Goal: Task Accomplishment & Management: Use online tool/utility

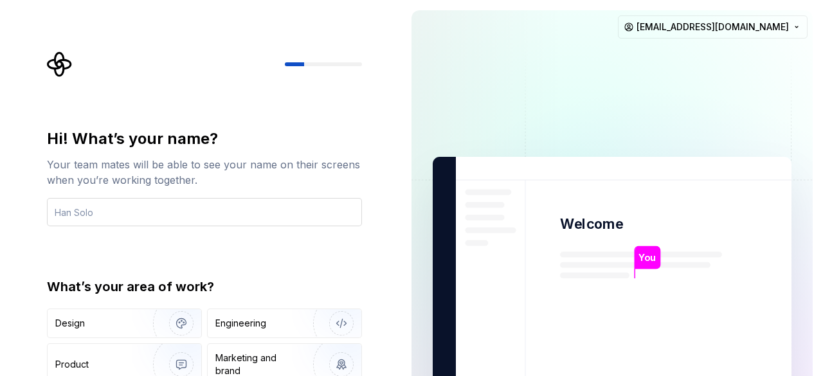
click at [122, 208] on input "text" at bounding box center [204, 212] width 315 height 28
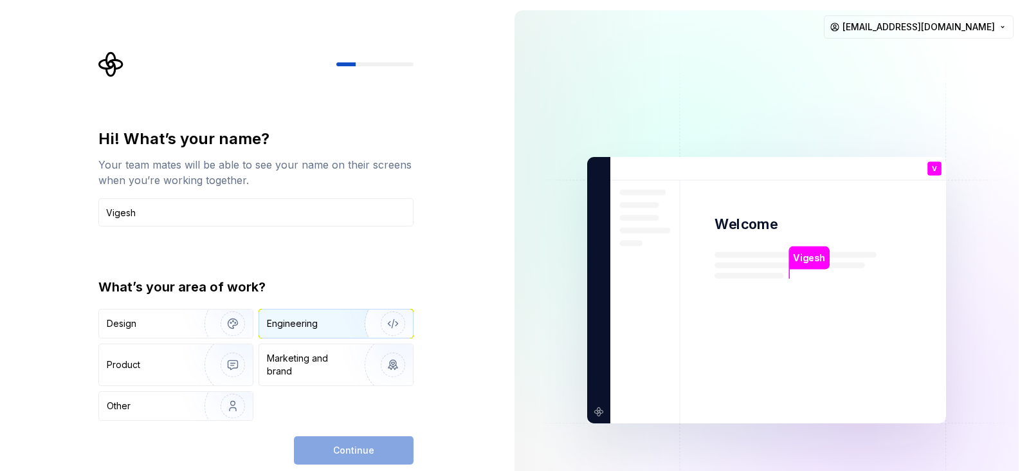
type input "Vigesh"
click at [285, 326] on div "Engineering" at bounding box center [292, 323] width 51 height 13
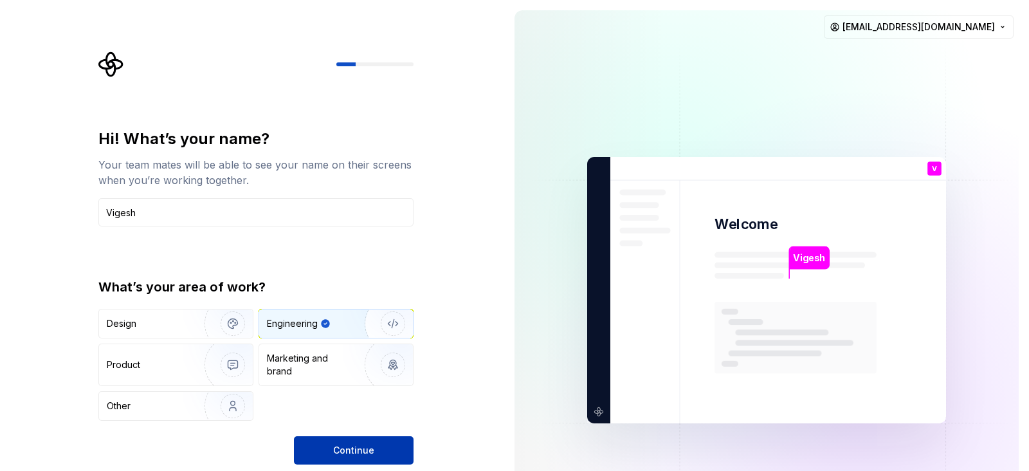
click at [339, 375] on span "Continue" at bounding box center [353, 450] width 41 height 13
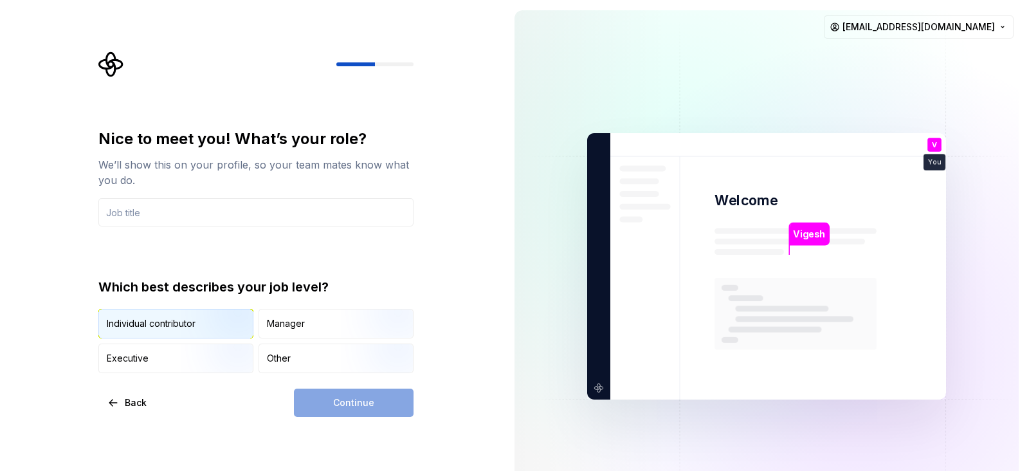
click at [191, 326] on img "button" at bounding box center [222, 339] width 82 height 86
click at [181, 216] on input "text" at bounding box center [255, 212] width 315 height 28
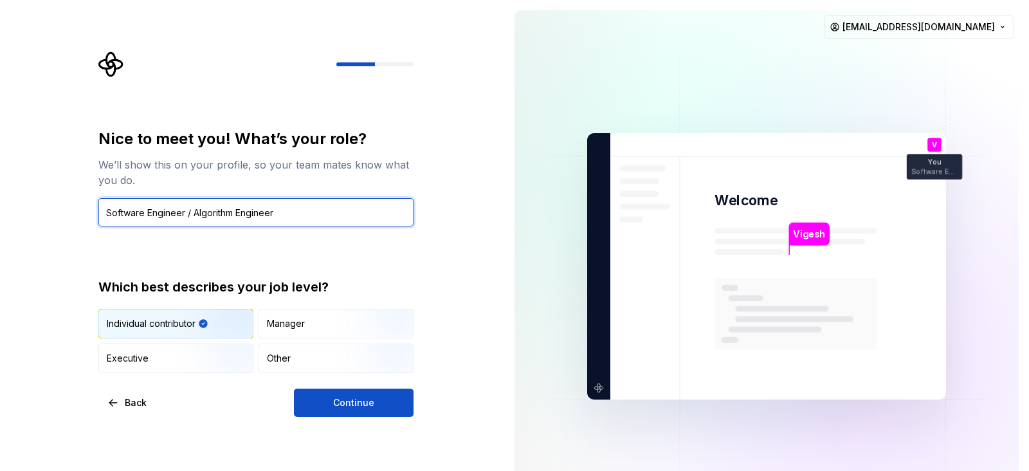
drag, startPoint x: 277, startPoint y: 213, endPoint x: 148, endPoint y: 215, distance: 129.2
click at [148, 215] on input "Software Engineer / Algorithm Engineer" at bounding box center [255, 212] width 315 height 28
type input "Software Developer"
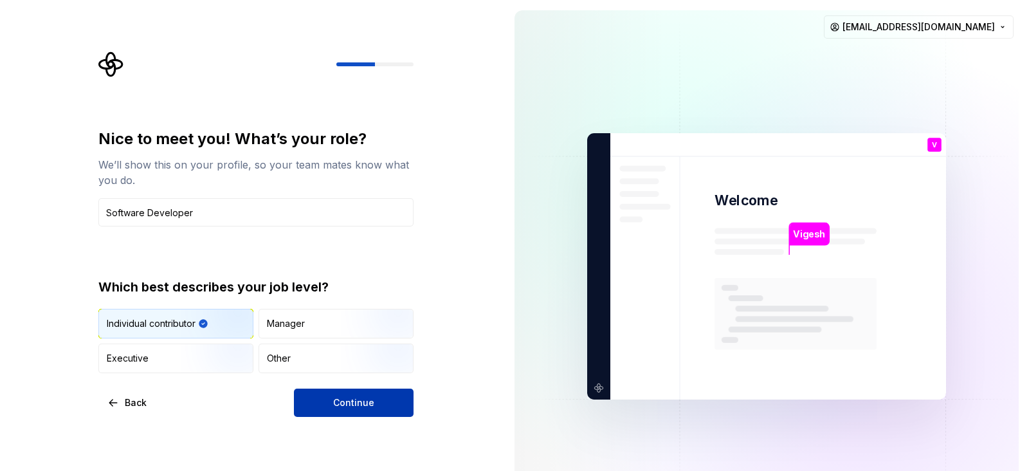
click at [307, 375] on button "Continue" at bounding box center [354, 402] width 120 height 28
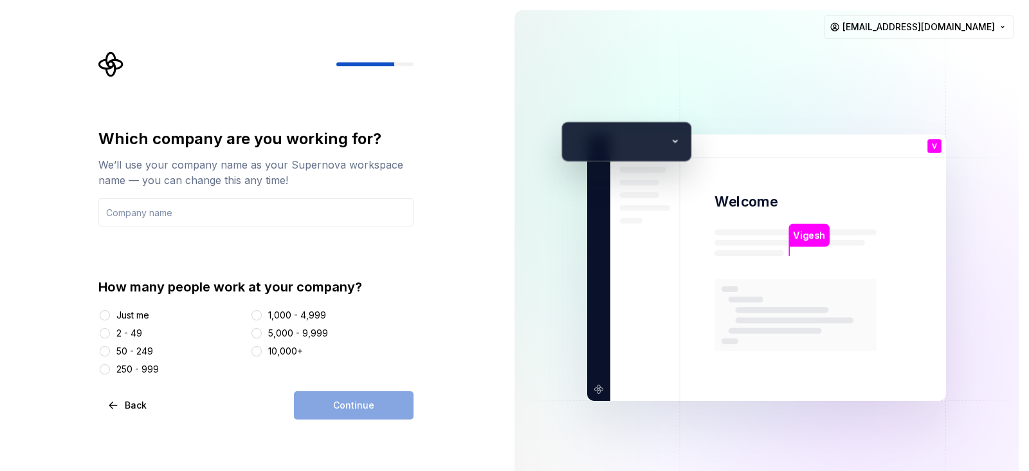
click at [135, 318] on div "Just me" at bounding box center [132, 315] width 33 height 13
click at [110, 318] on button "Just me" at bounding box center [105, 315] width 10 height 10
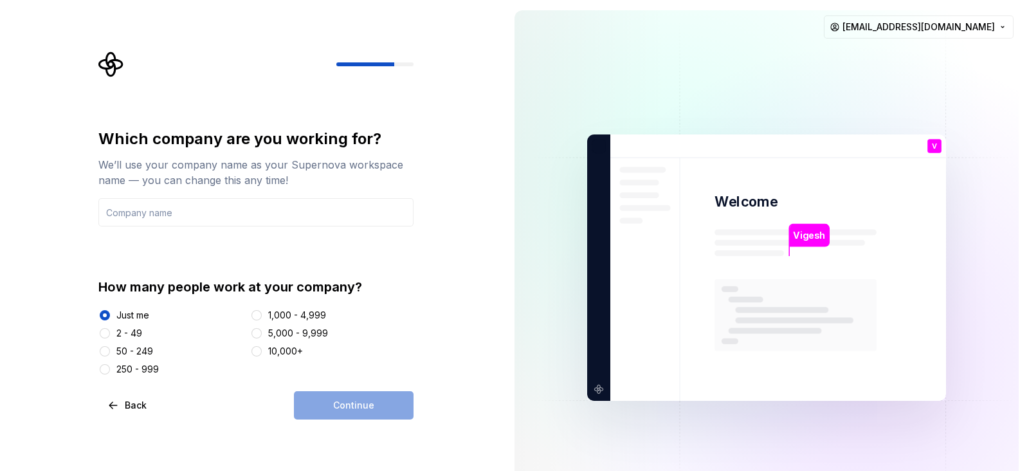
click at [332, 375] on div "Continue" at bounding box center [354, 405] width 120 height 28
click at [248, 212] on input "text" at bounding box center [255, 212] width 315 height 28
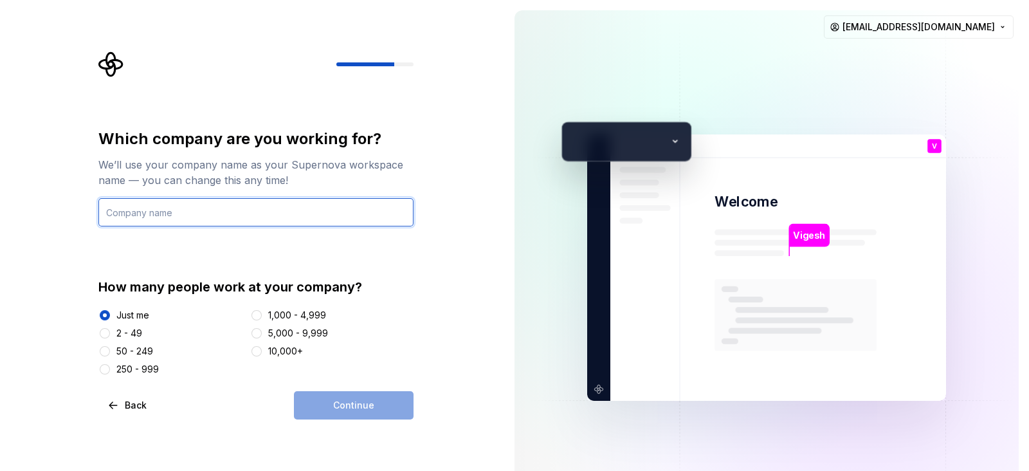
type input "Apprikart"
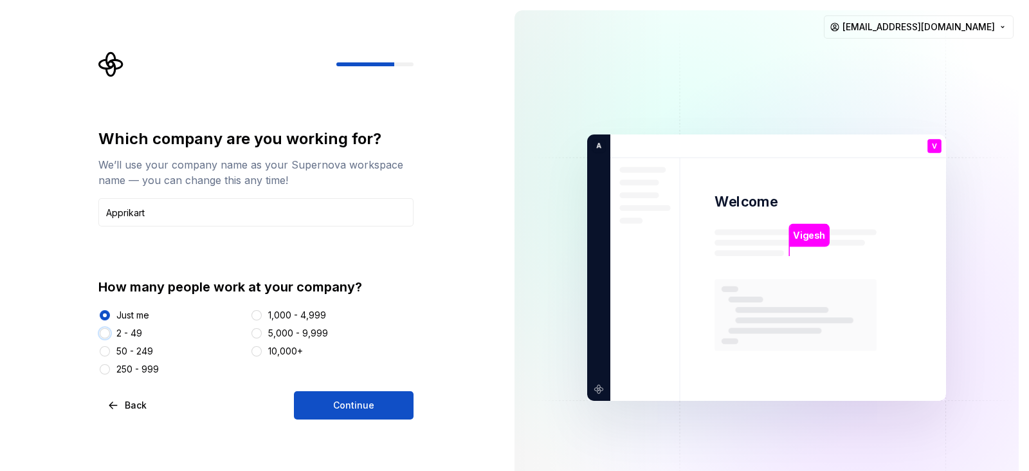
click at [103, 329] on button "2 - 49" at bounding box center [105, 333] width 10 height 10
click at [329, 375] on button "Continue" at bounding box center [354, 405] width 120 height 28
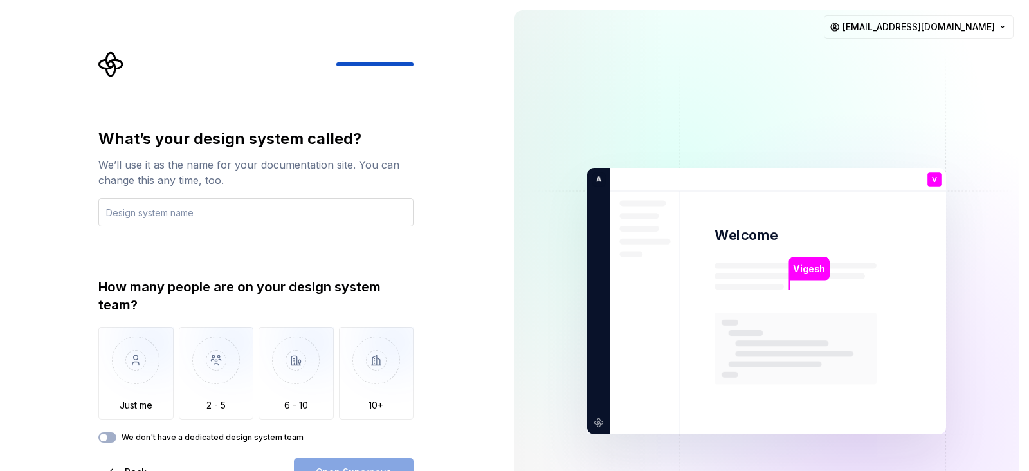
click at [215, 215] on input "text" at bounding box center [255, 212] width 315 height 28
type input "Redesign"
click at [135, 336] on img "button" at bounding box center [135, 370] width 75 height 86
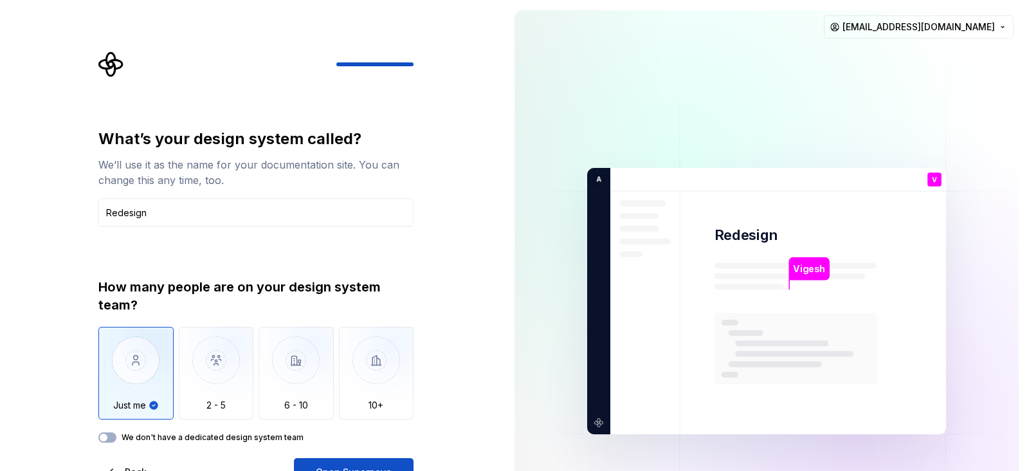
type button "Only one person"
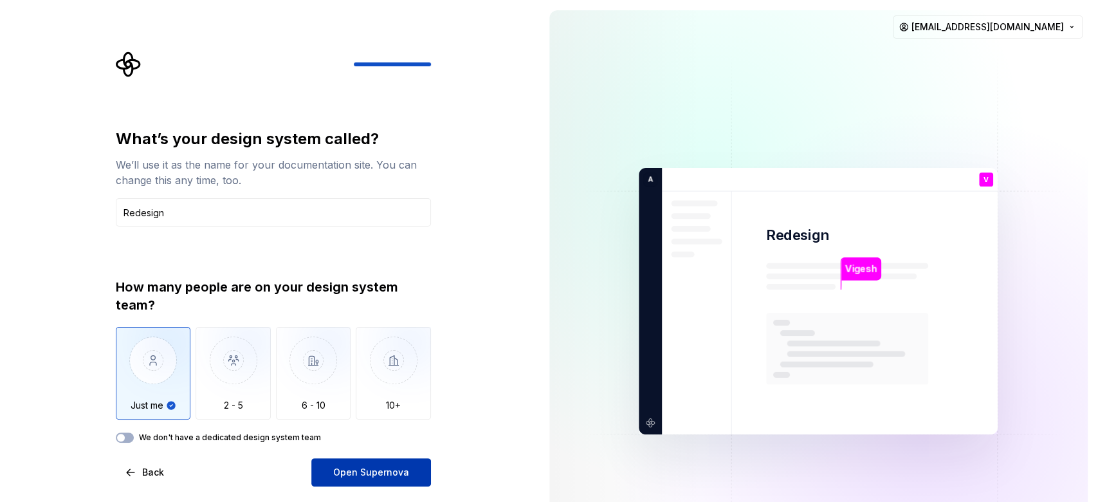
click at [355, 375] on span "Open Supernova" at bounding box center [371, 471] width 76 height 13
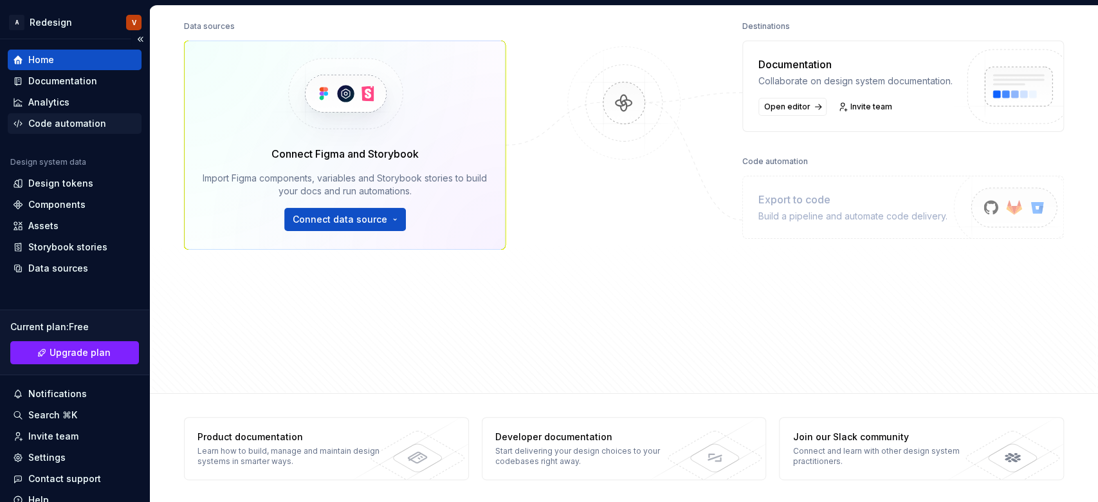
click at [59, 116] on div "Code automation" at bounding box center [75, 123] width 134 height 21
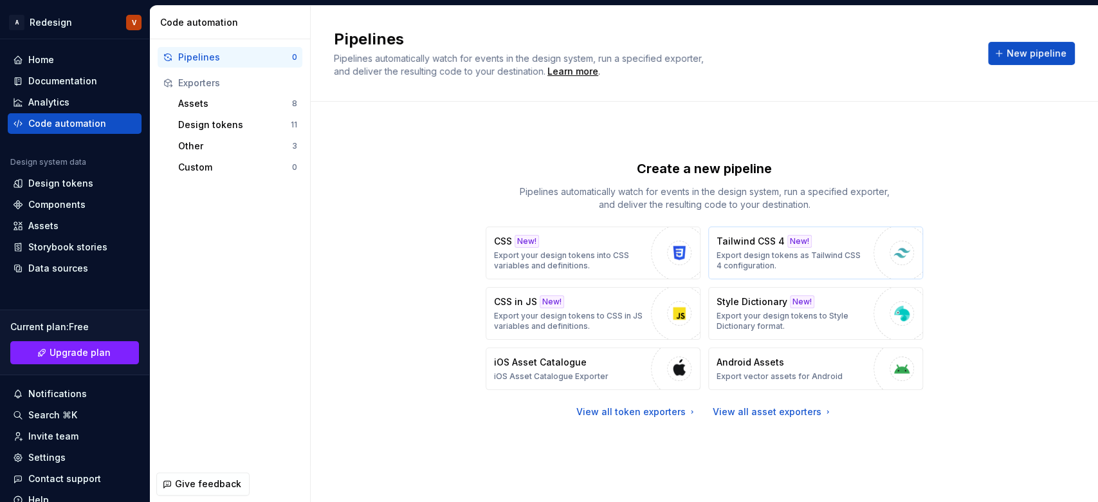
click at [768, 257] on p "Export design tokens as Tailwind CSS 4 configuration." at bounding box center [791, 260] width 150 height 21
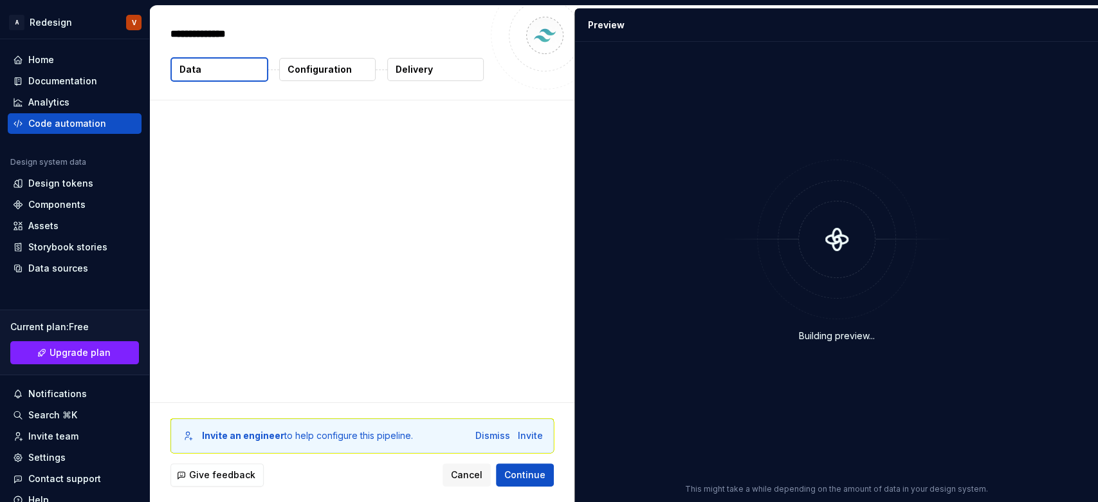
type textarea "*"
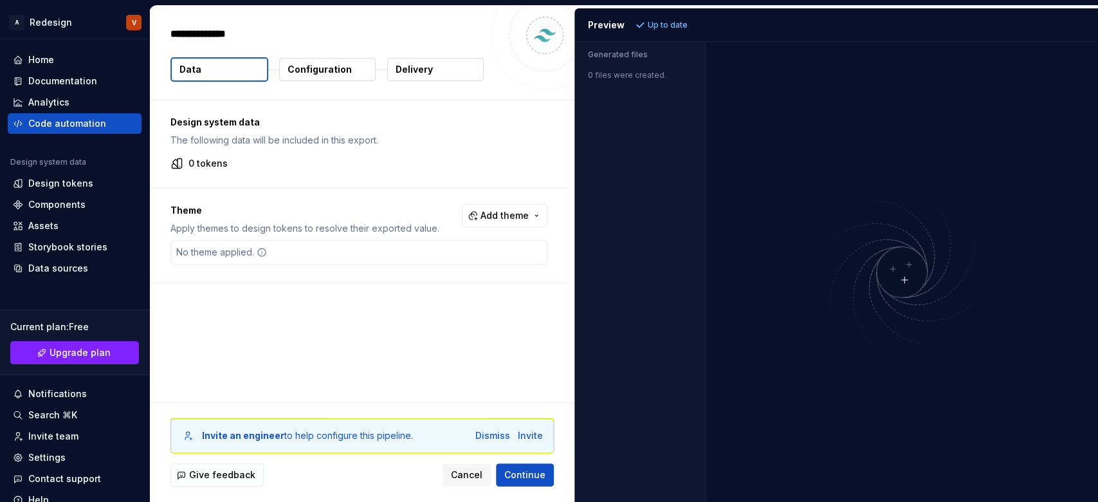
click at [363, 375] on div "Invite an engineer to help configure this pipeline. Dismiss Invite Give feedbac…" at bounding box center [362, 451] width 424 height 99
click at [259, 250] on icon at bounding box center [262, 252] width 10 height 10
click at [527, 375] on span "Continue" at bounding box center [524, 474] width 41 height 13
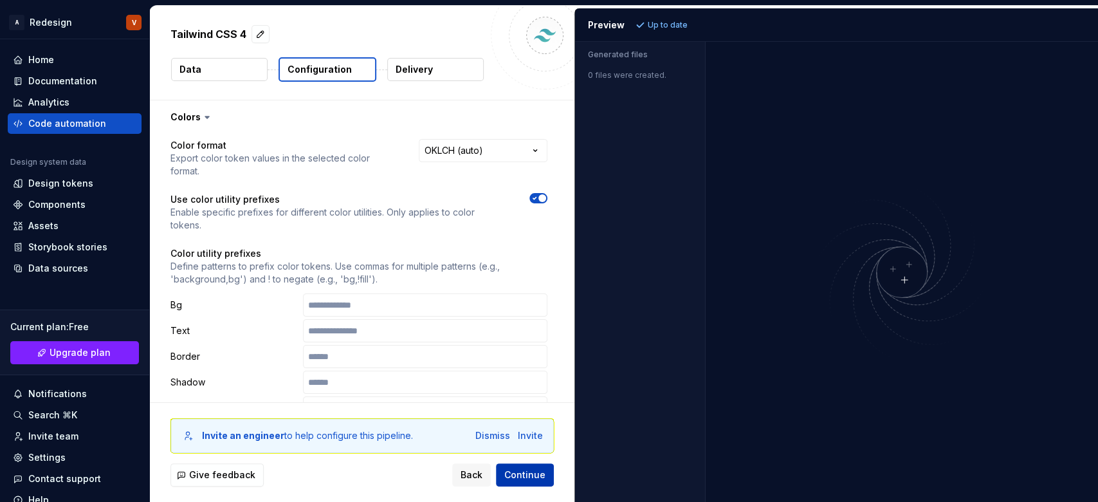
click at [531, 375] on span "Continue" at bounding box center [524, 474] width 41 height 13
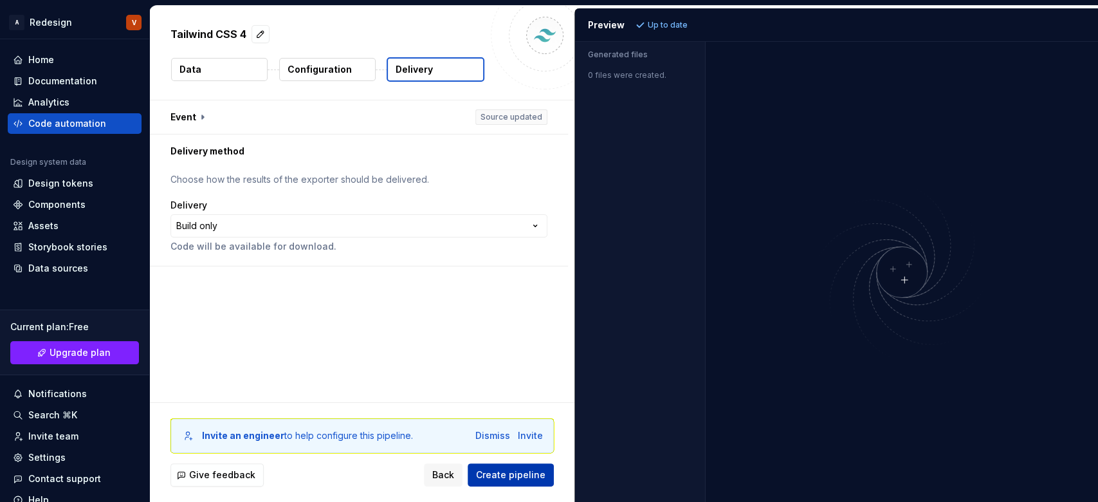
click at [531, 375] on span "Create pipeline" at bounding box center [510, 474] width 69 height 13
